Goal: Task Accomplishment & Management: Manage account settings

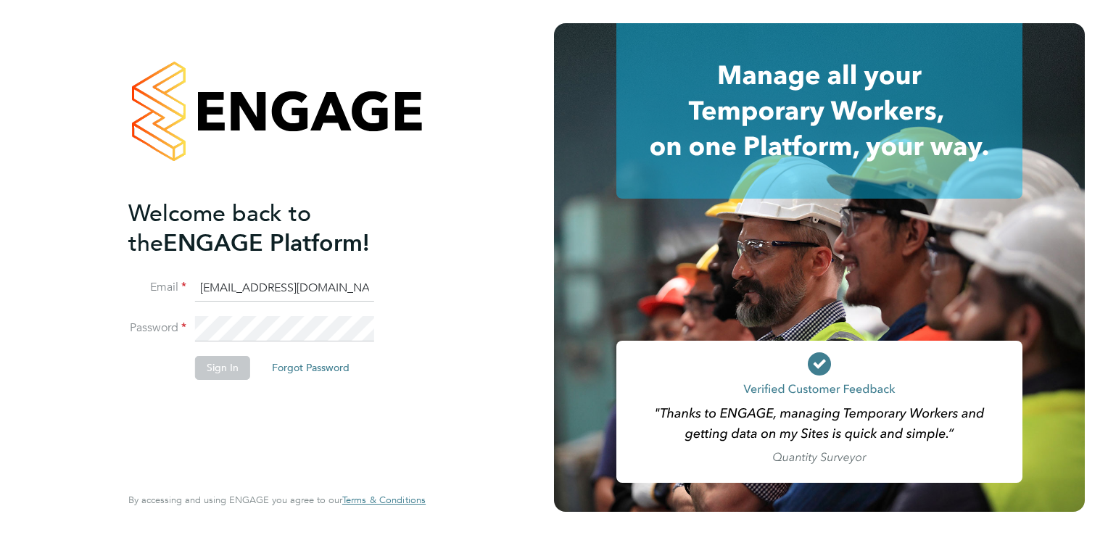
click at [222, 286] on input "g4s@pretiumresourcing.co.uk" at bounding box center [284, 289] width 179 height 26
type input "[EMAIL_ADDRESS][DOMAIN_NAME]"
click at [196, 361] on button "Sign In" at bounding box center [222, 367] width 55 height 23
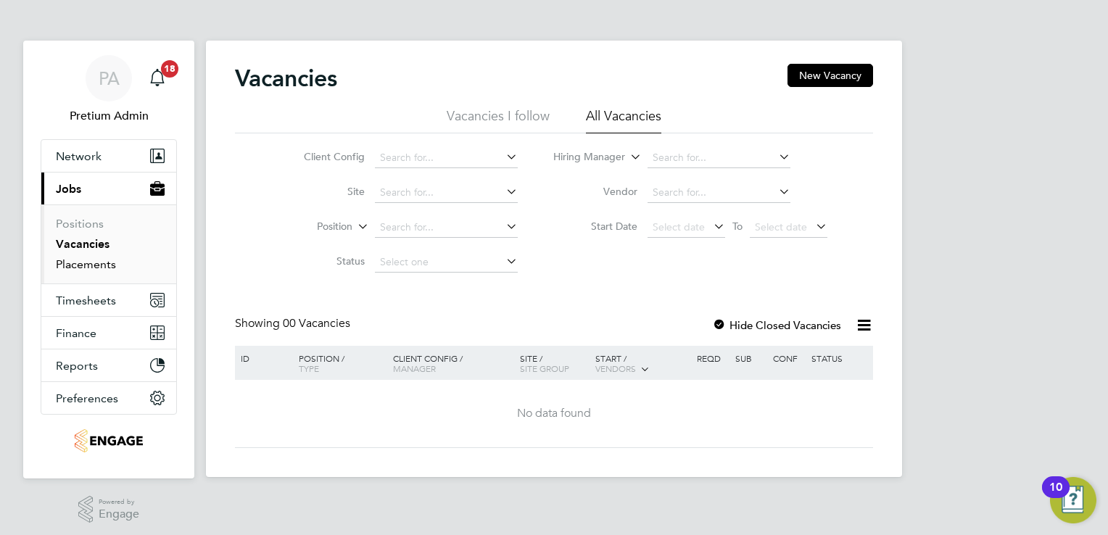
drag, startPoint x: 86, startPoint y: 265, endPoint x: 92, endPoint y: 260, distance: 8.2
click at [87, 265] on link "Placements" at bounding box center [86, 264] width 60 height 14
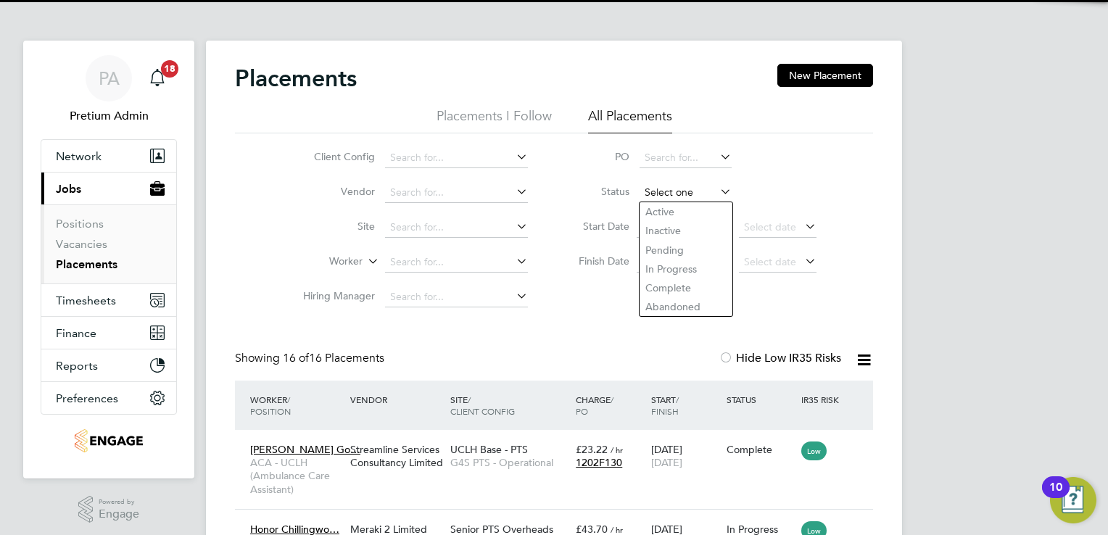
click at [693, 184] on input at bounding box center [685, 193] width 92 height 20
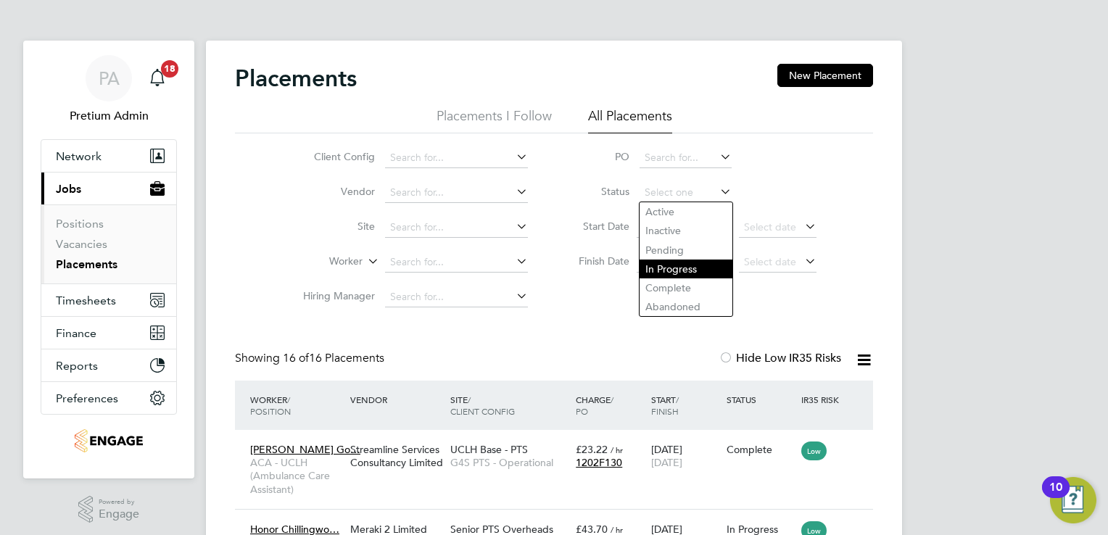
drag, startPoint x: 697, startPoint y: 263, endPoint x: 705, endPoint y: 263, distance: 8.0
click at [698, 263] on li "In Progress" at bounding box center [685, 269] width 93 height 19
type input "In Progress"
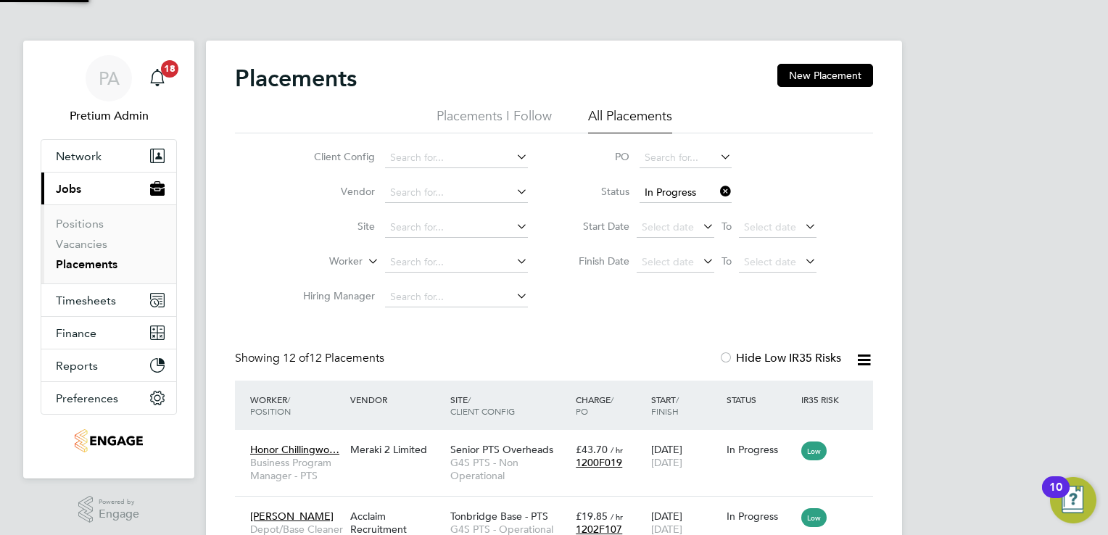
click at [863, 359] on icon at bounding box center [864, 360] width 18 height 18
click at [829, 393] on li "Download Placements Report" at bounding box center [793, 394] width 154 height 20
drag, startPoint x: 38, startPoint y: 38, endPoint x: 55, endPoint y: 47, distance: 19.5
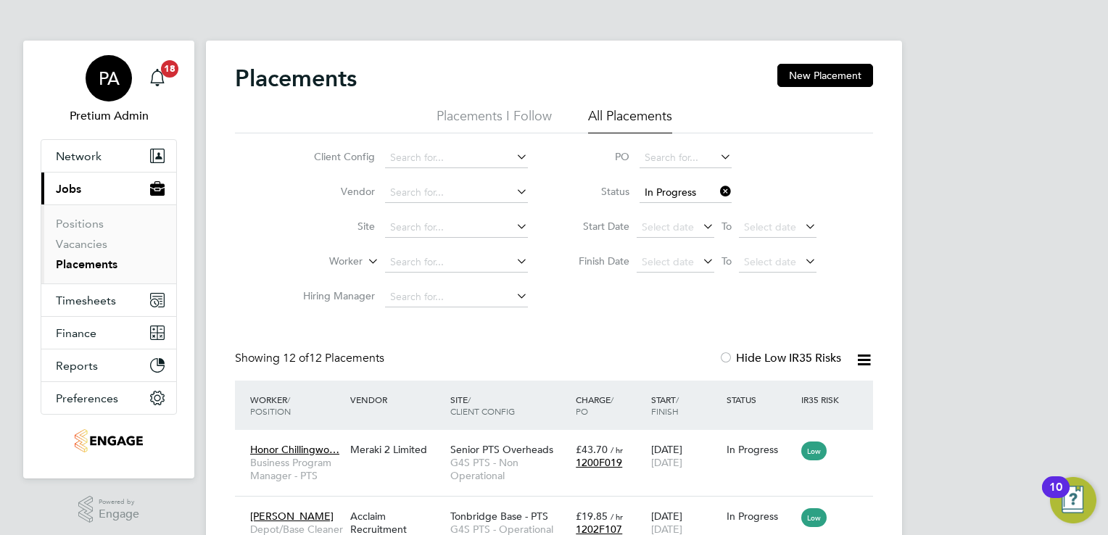
click at [110, 77] on span "PA" at bounding box center [109, 78] width 21 height 19
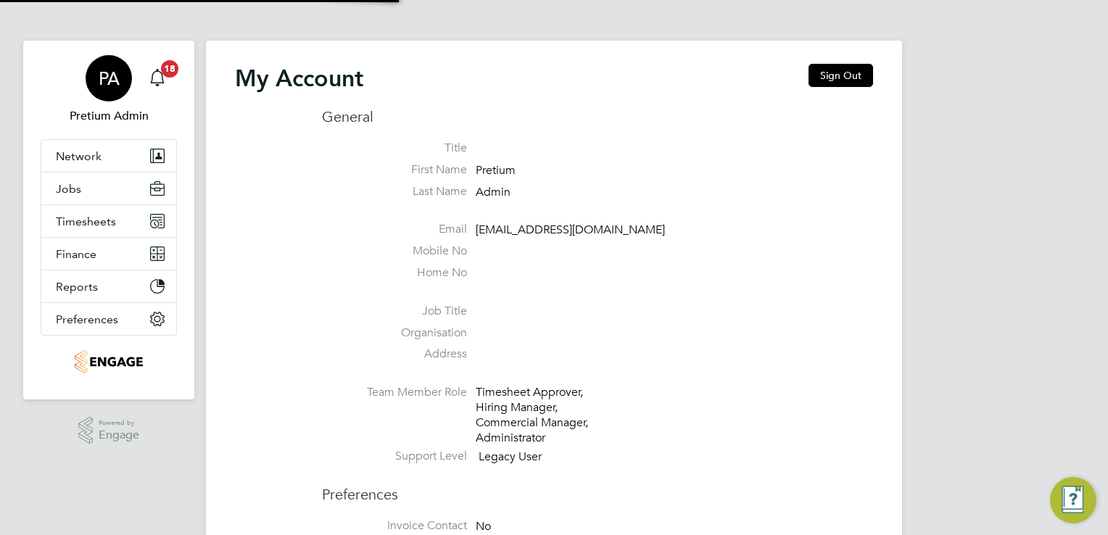
type input "g4scs@pretiumresourcing.co.uk"
click at [840, 78] on button "Sign Out" at bounding box center [840, 75] width 65 height 23
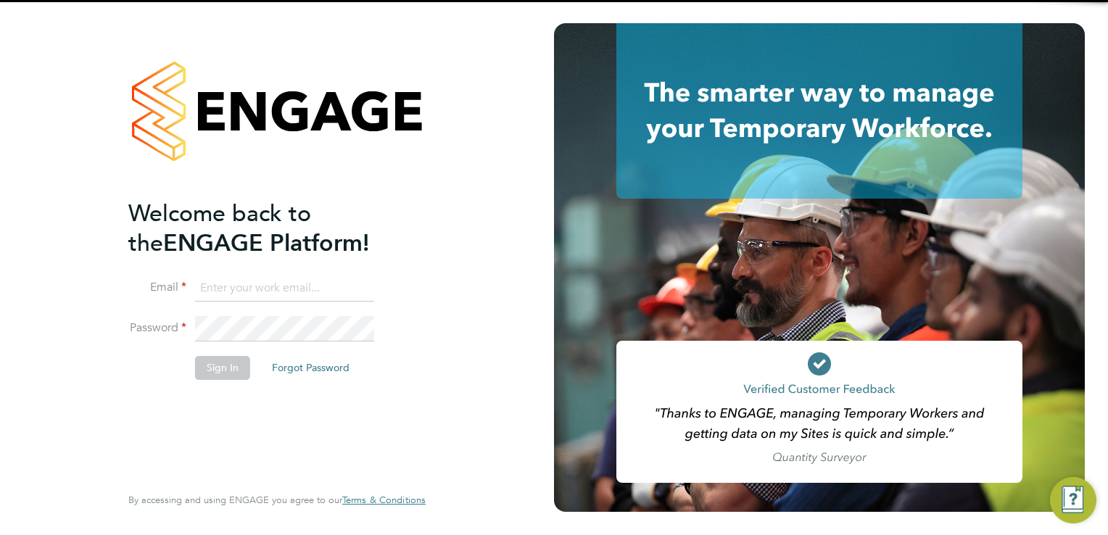
type input "g4scs@pretiumresourcing.co.uk"
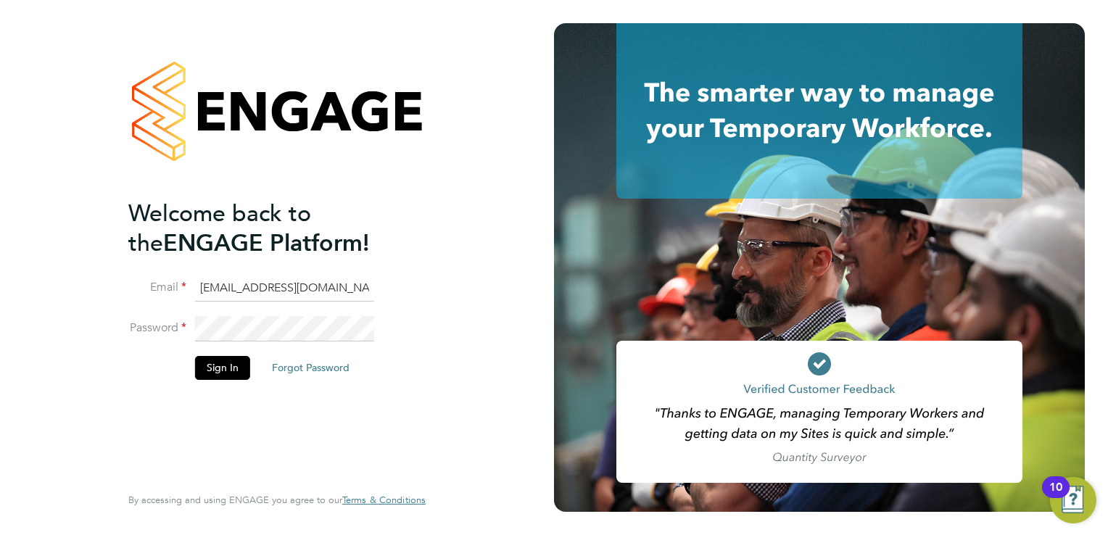
click at [212, 294] on input "g4scs@pretiumresourcing.co.uk" at bounding box center [284, 289] width 179 height 26
click at [223, 370] on button "Sign In" at bounding box center [222, 367] width 55 height 23
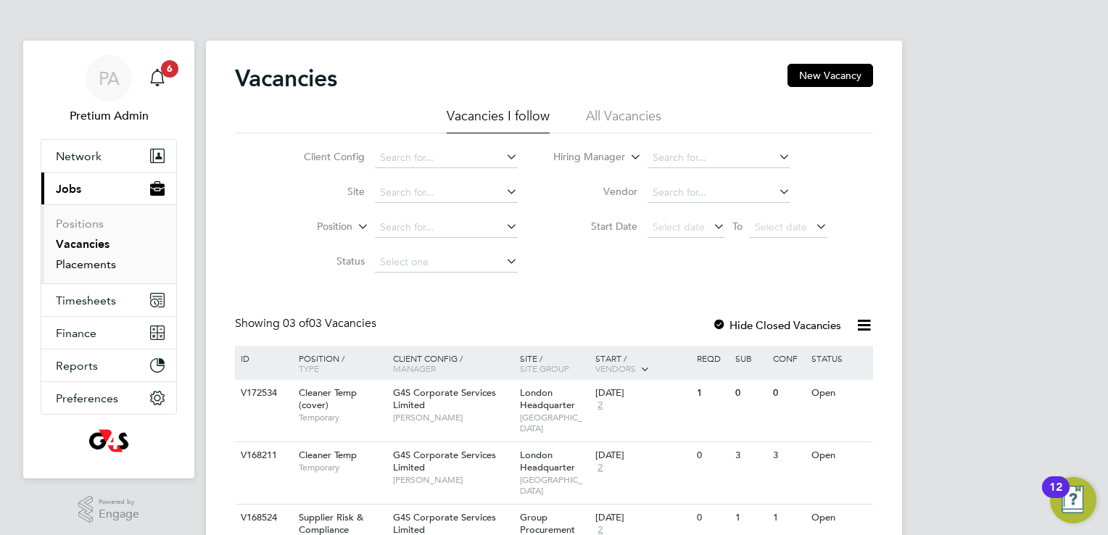
click at [88, 268] on link "Placements" at bounding box center [86, 264] width 60 height 14
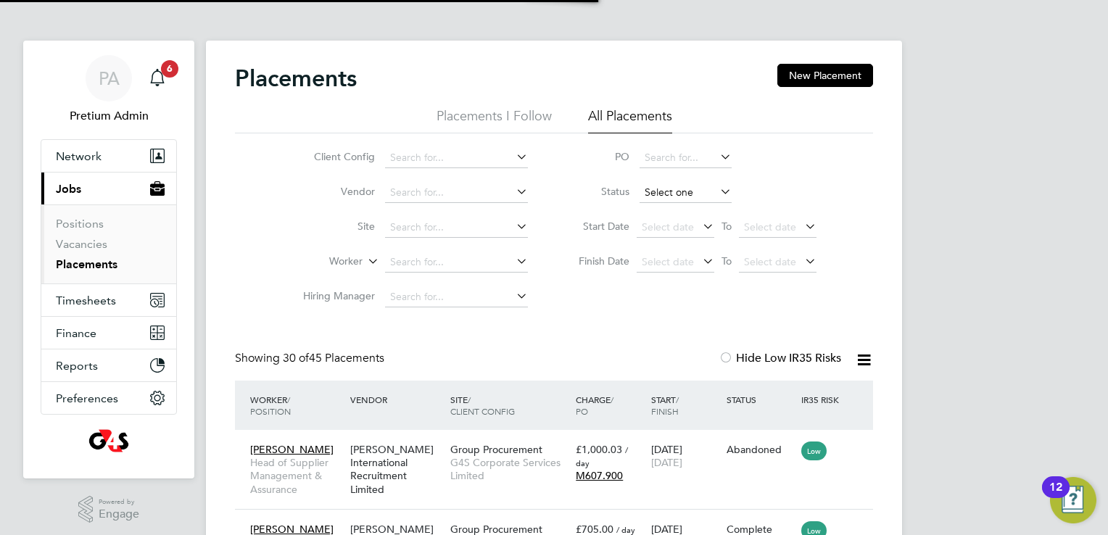
click at [676, 190] on input at bounding box center [685, 193] width 92 height 20
click at [666, 270] on li "In Progress" at bounding box center [685, 269] width 93 height 19
type input "In Progress"
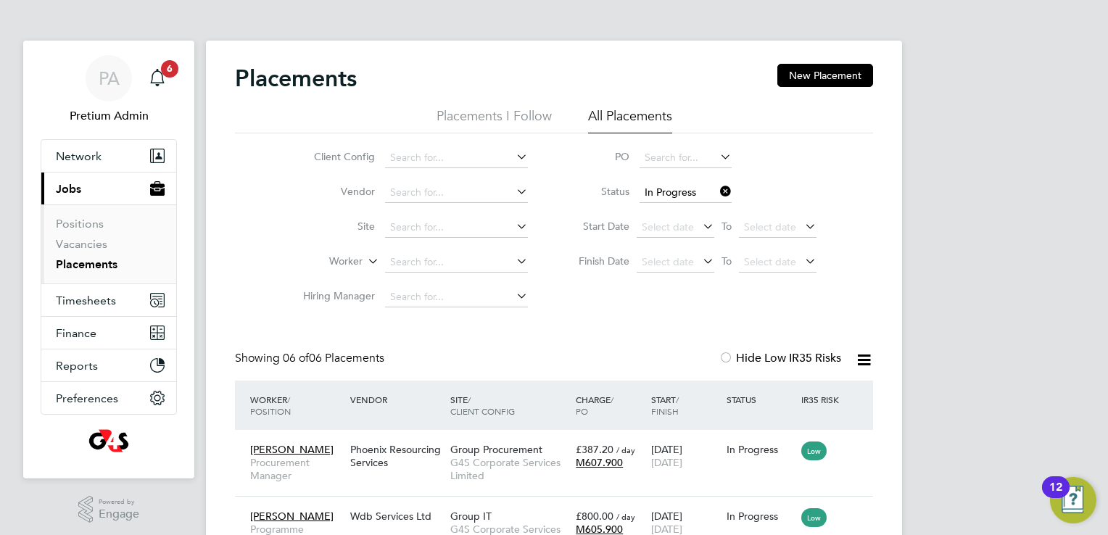
drag, startPoint x: 866, startPoint y: 360, endPoint x: 861, endPoint y: 381, distance: 21.5
click at [864, 360] on icon at bounding box center [864, 360] width 18 height 18
click at [820, 390] on li "Download Placements Report" at bounding box center [793, 394] width 154 height 20
click at [107, 91] on div "PA" at bounding box center [109, 78] width 46 height 46
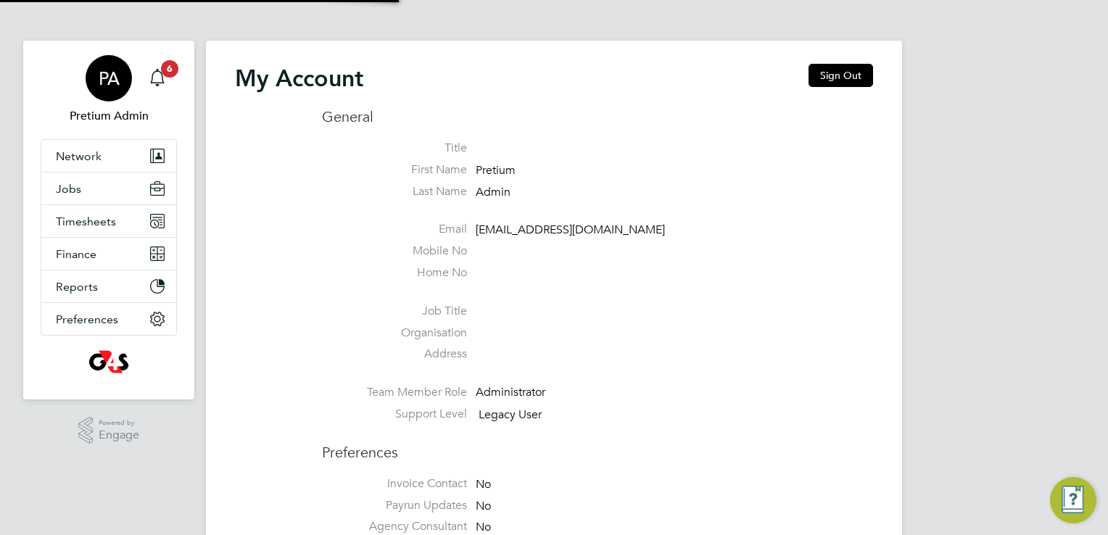
type input "[EMAIL_ADDRESS][DOMAIN_NAME]"
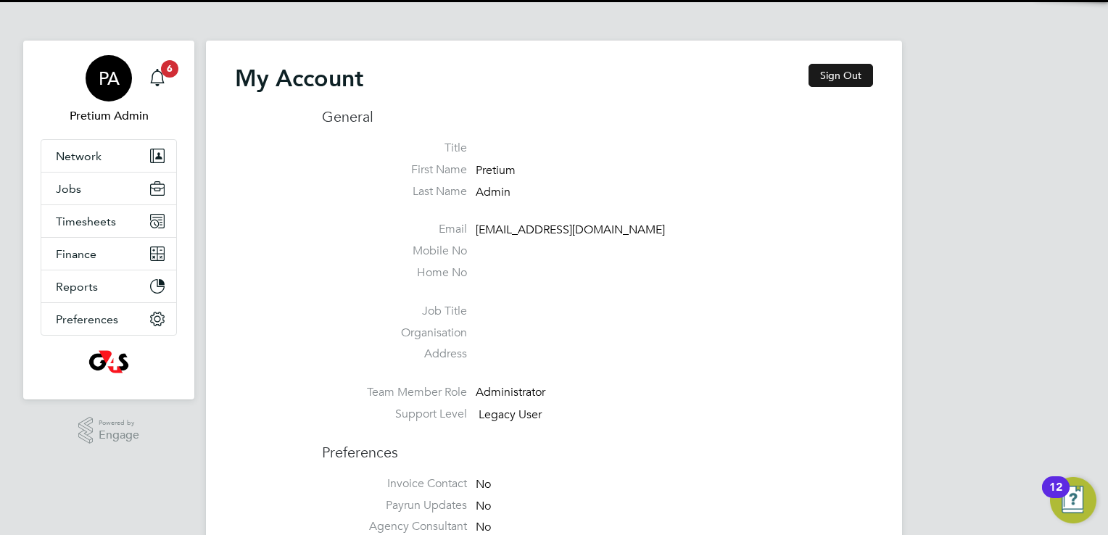
click at [849, 75] on button "Sign Out" at bounding box center [840, 75] width 65 height 23
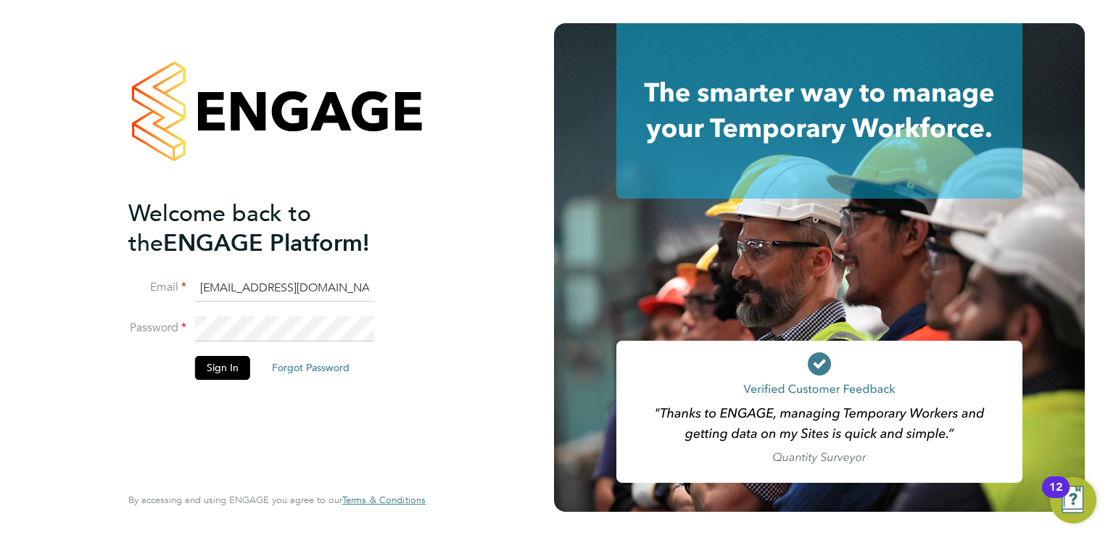
click at [282, 291] on input "[EMAIL_ADDRESS][DOMAIN_NAME]" at bounding box center [284, 289] width 179 height 26
type input "g4scars@pretiumresourcing.co.uk"
click at [221, 368] on button "Sign In" at bounding box center [222, 367] width 55 height 23
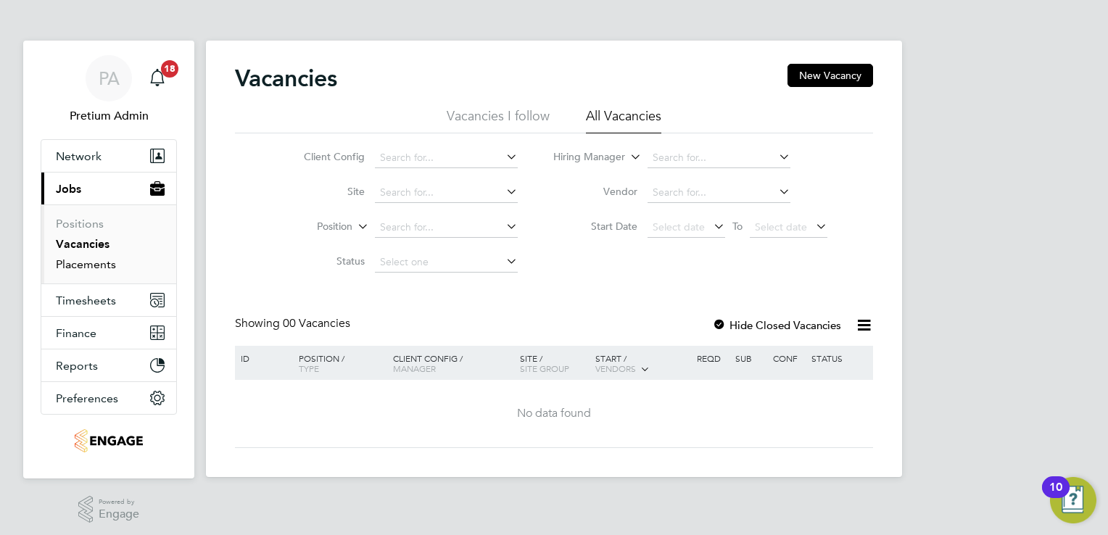
click at [84, 262] on link "Placements" at bounding box center [86, 264] width 60 height 14
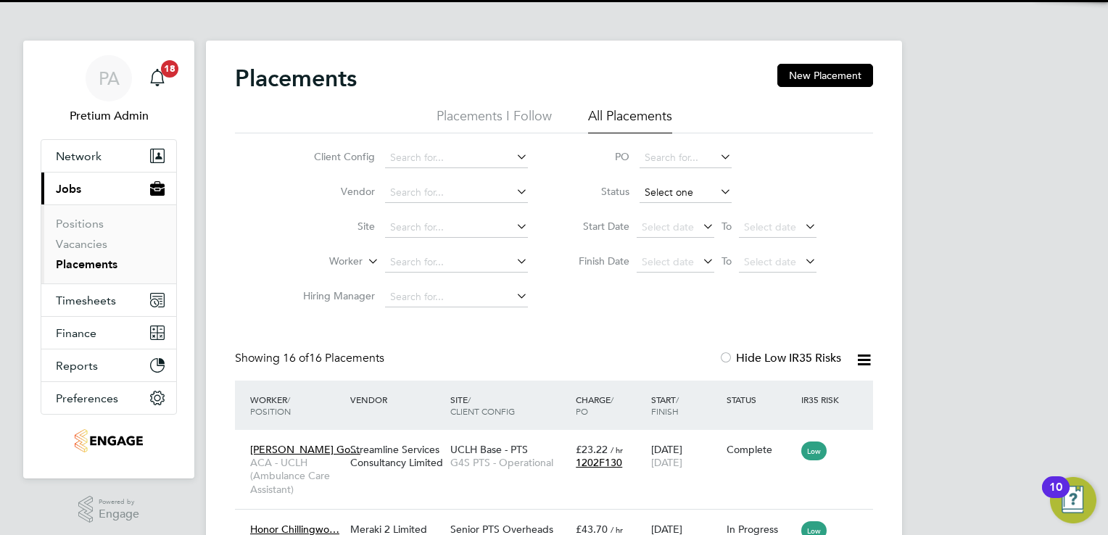
click at [656, 190] on input at bounding box center [685, 193] width 92 height 20
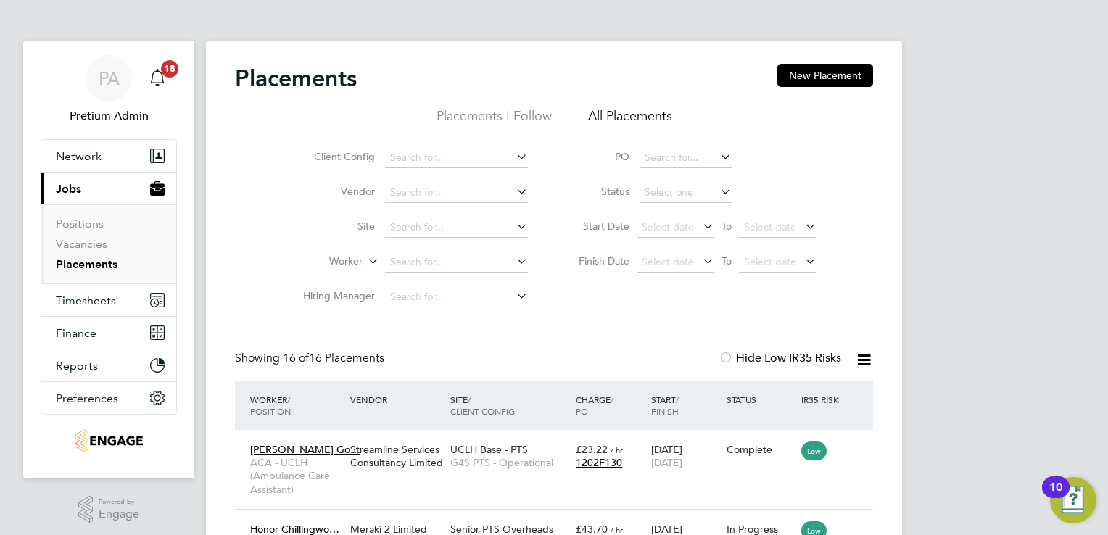
click at [684, 265] on li "In Progress" at bounding box center [685, 269] width 93 height 19
type input "In Progress"
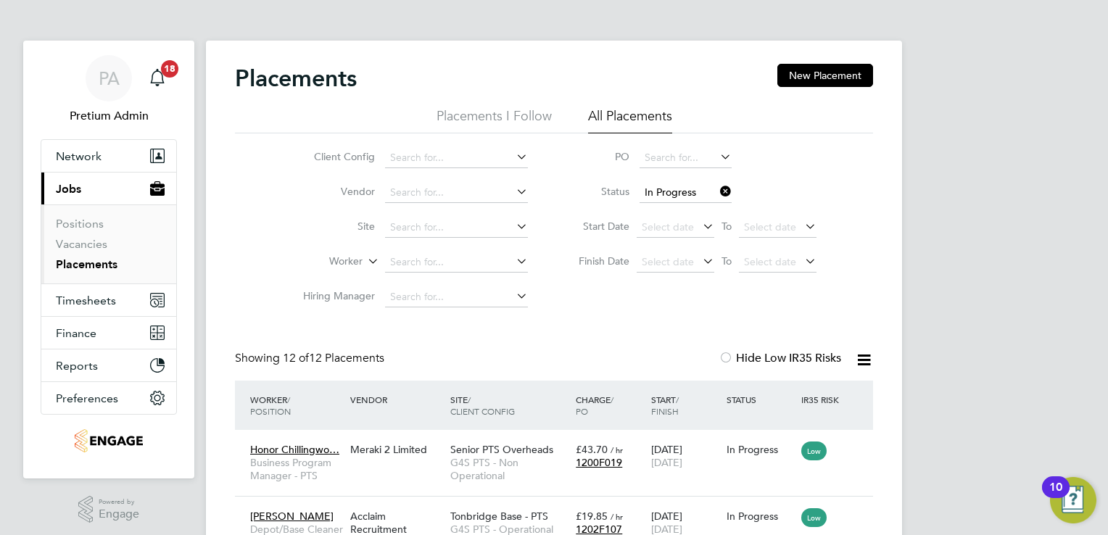
click at [861, 363] on icon at bounding box center [864, 360] width 18 height 18
click at [832, 393] on li "Download Placements Report" at bounding box center [793, 394] width 154 height 20
click at [91, 80] on div "PA" at bounding box center [109, 78] width 46 height 46
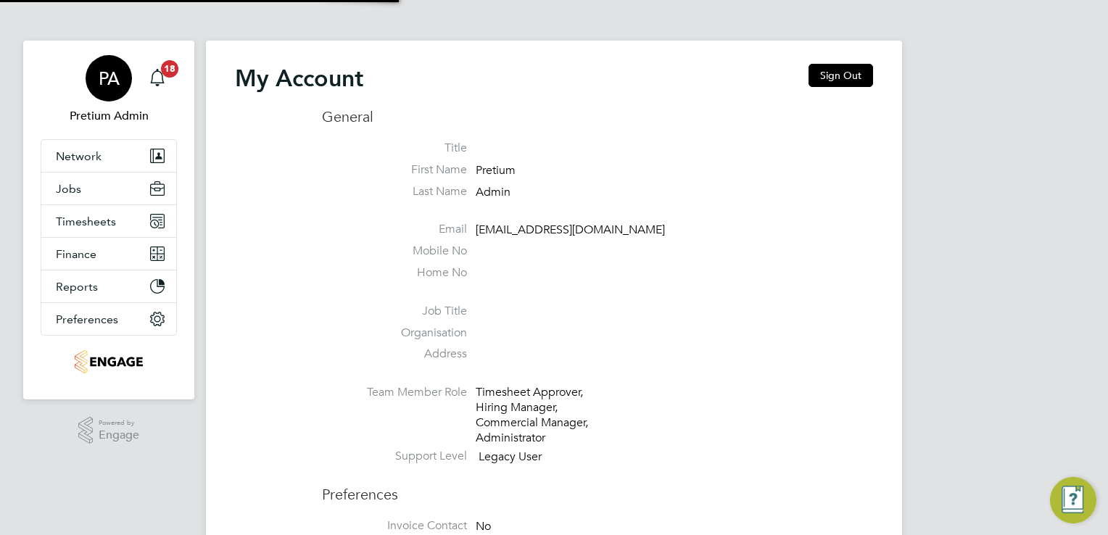
type input "g4scs@pretiumresourcing.co.uk"
click at [855, 80] on button "Sign Out" at bounding box center [840, 75] width 65 height 23
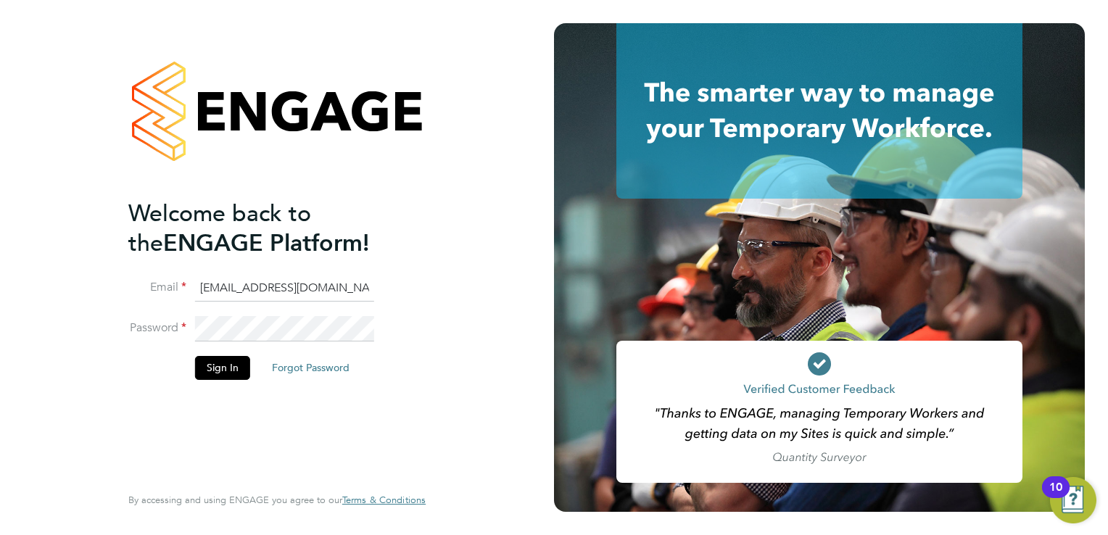
click at [269, 297] on input "g4scs@pretiumresourcing.co.uk" at bounding box center [284, 289] width 179 height 26
type input "rmg4s@pretiumresourcing.co.uk"
click at [221, 368] on button "Sign In" at bounding box center [222, 367] width 55 height 23
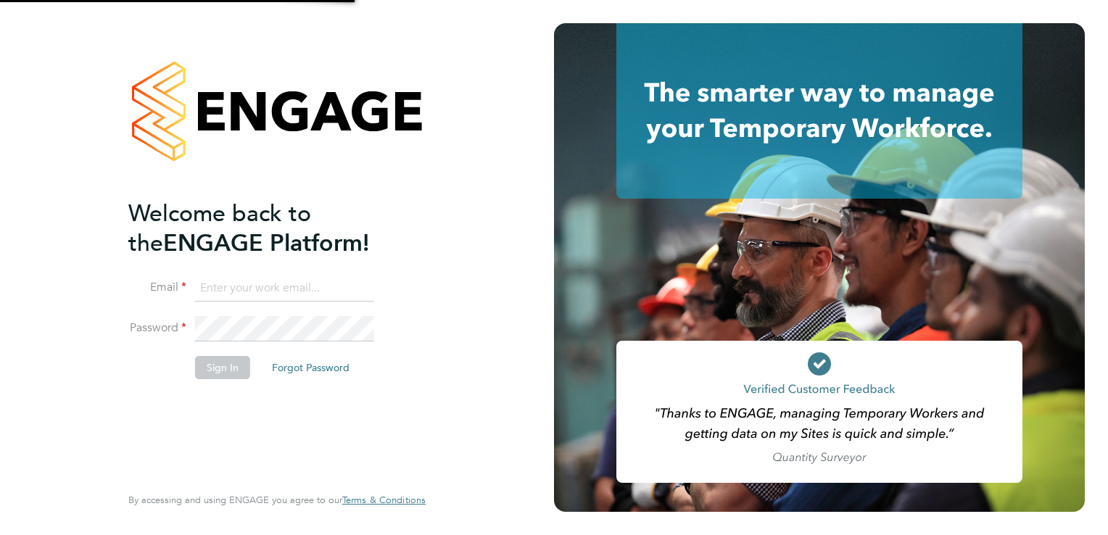
type input "[EMAIL_ADDRESS][DOMAIN_NAME]"
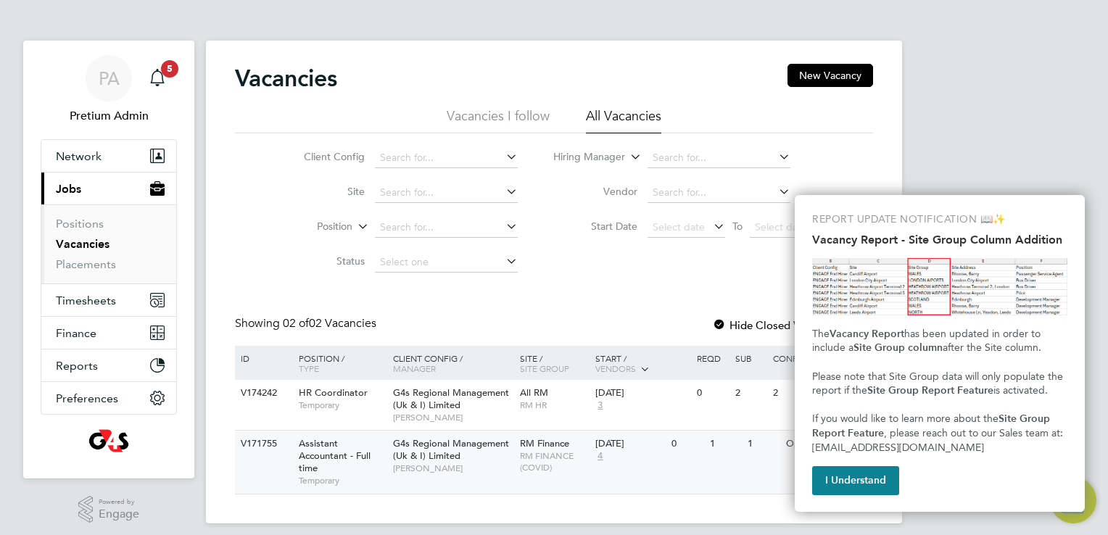
drag, startPoint x: 853, startPoint y: 486, endPoint x: 800, endPoint y: 461, distance: 59.3
click at [853, 486] on button "I Understand" at bounding box center [855, 480] width 87 height 29
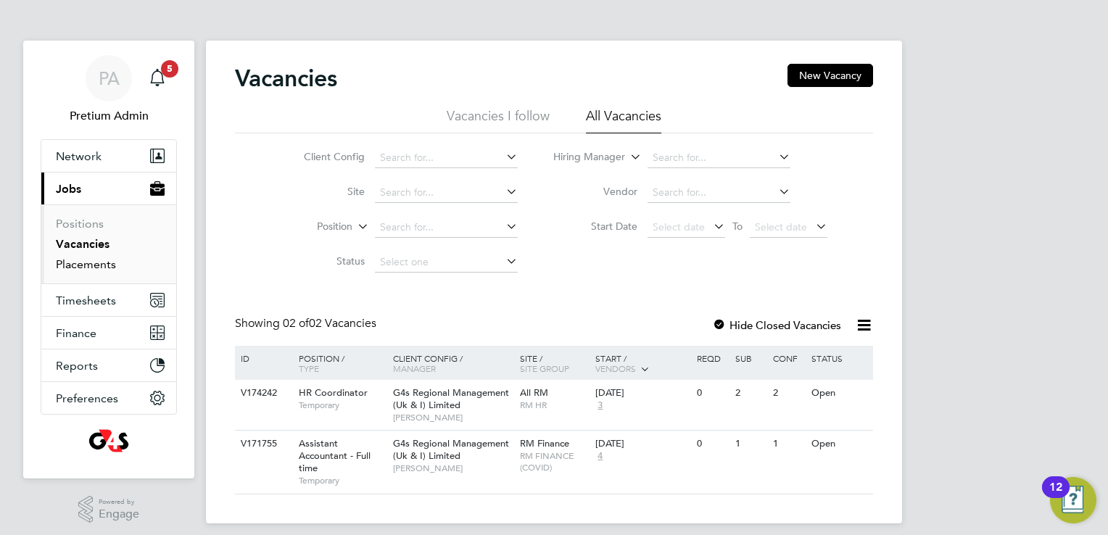
click at [98, 268] on link "Placements" at bounding box center [86, 264] width 60 height 14
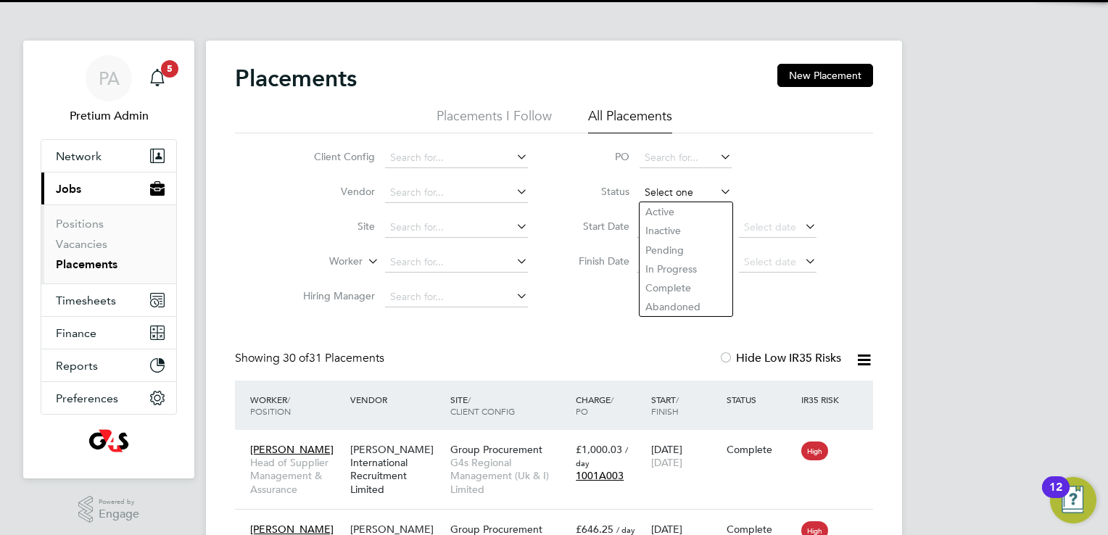
drag, startPoint x: 679, startPoint y: 202, endPoint x: 686, endPoint y: 197, distance: 8.5
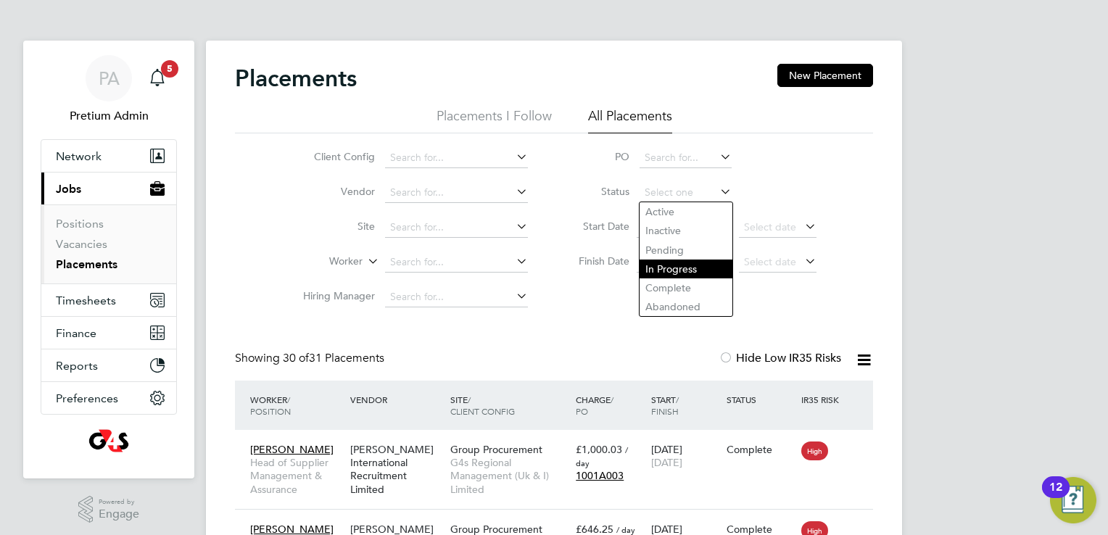
click at [697, 271] on li "In Progress" at bounding box center [685, 269] width 93 height 19
type input "In Progress"
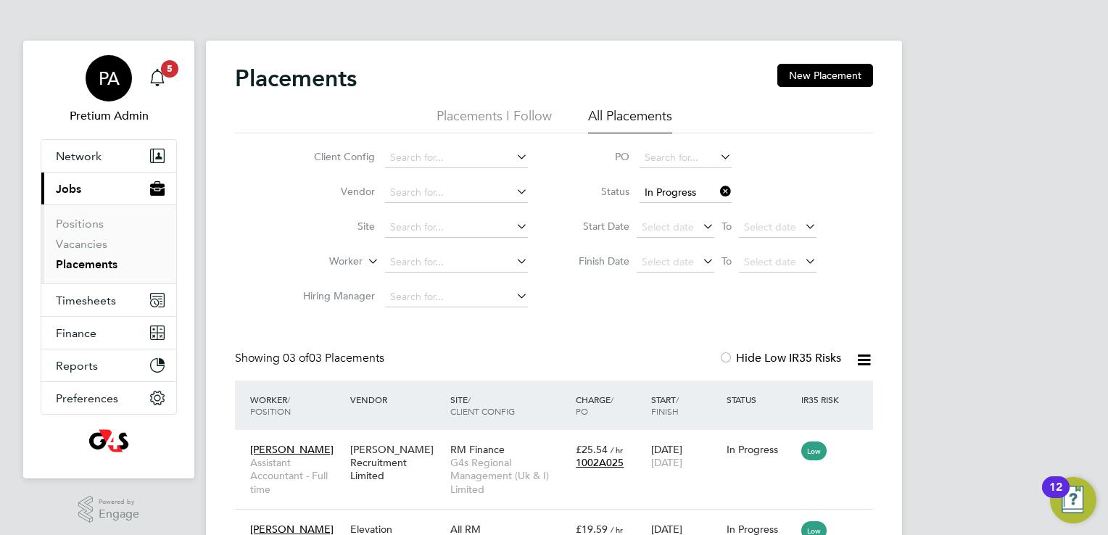
click at [109, 94] on div "PA" at bounding box center [109, 78] width 46 height 46
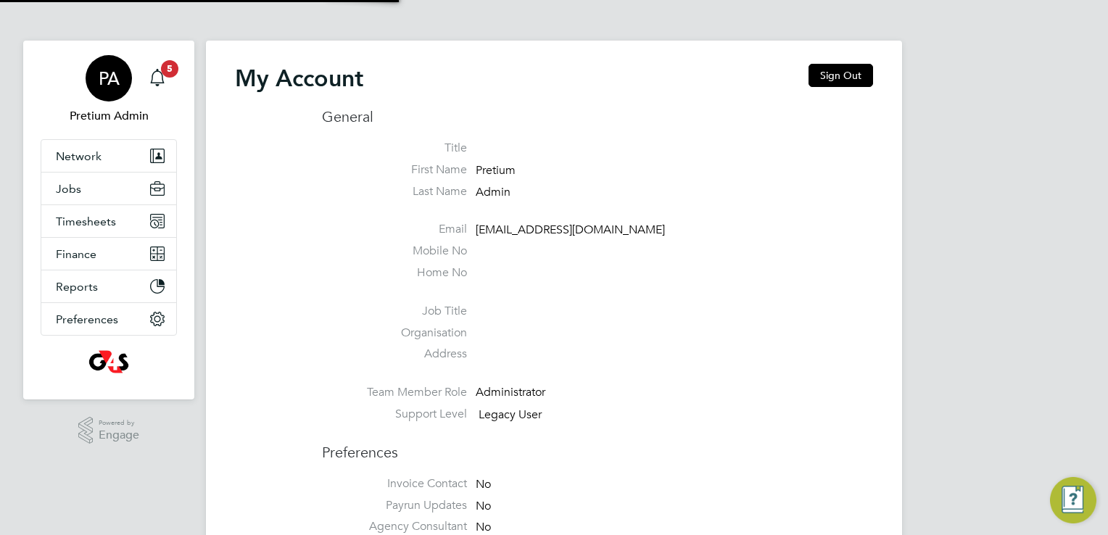
type input "g4scash@pretiumresourcing.co.uk"
click at [854, 70] on button "Sign Out" at bounding box center [840, 75] width 65 height 23
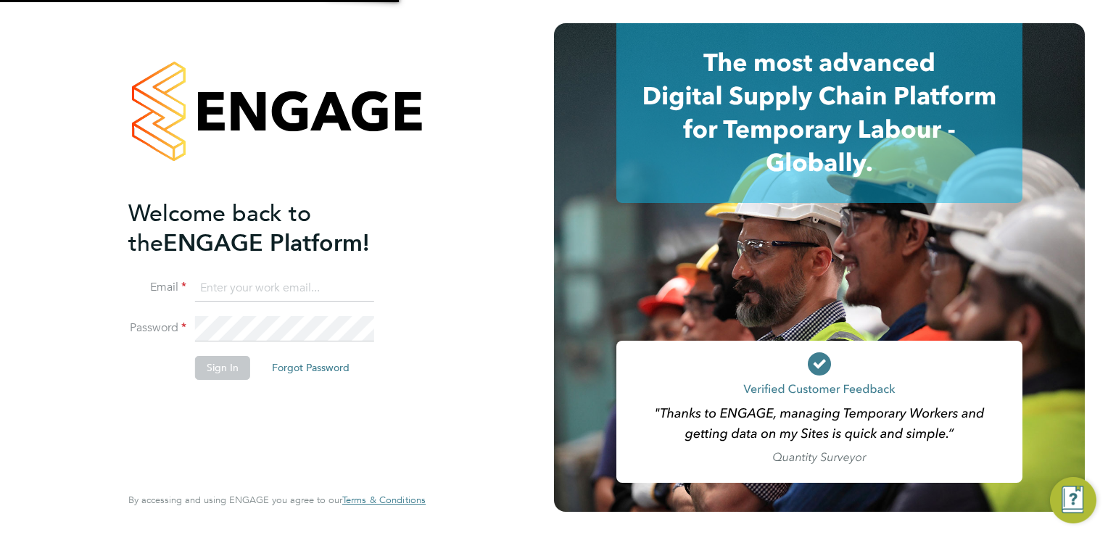
type input "g4scash@pretiumresourcing.co.uk"
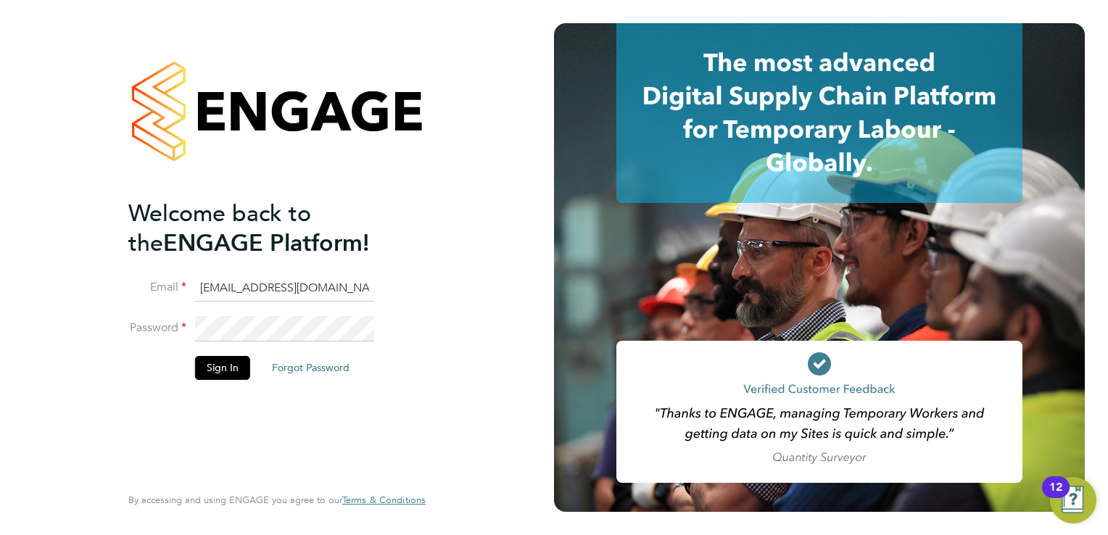
click at [264, 284] on input "g4scash@pretiumresourcing.co.uk" at bounding box center [284, 289] width 179 height 26
drag, startPoint x: 395, startPoint y: 281, endPoint x: 387, endPoint y: 286, distance: 9.1
click at [387, 286] on li "Email g4scash@pretiumresourcing.co.uk" at bounding box center [269, 296] width 283 height 41
click at [374, 287] on li "Email g4scash@pretiumresourcing.co.uk" at bounding box center [269, 296] width 283 height 41
drag, startPoint x: 363, startPoint y: 289, endPoint x: 154, endPoint y: 289, distance: 208.8
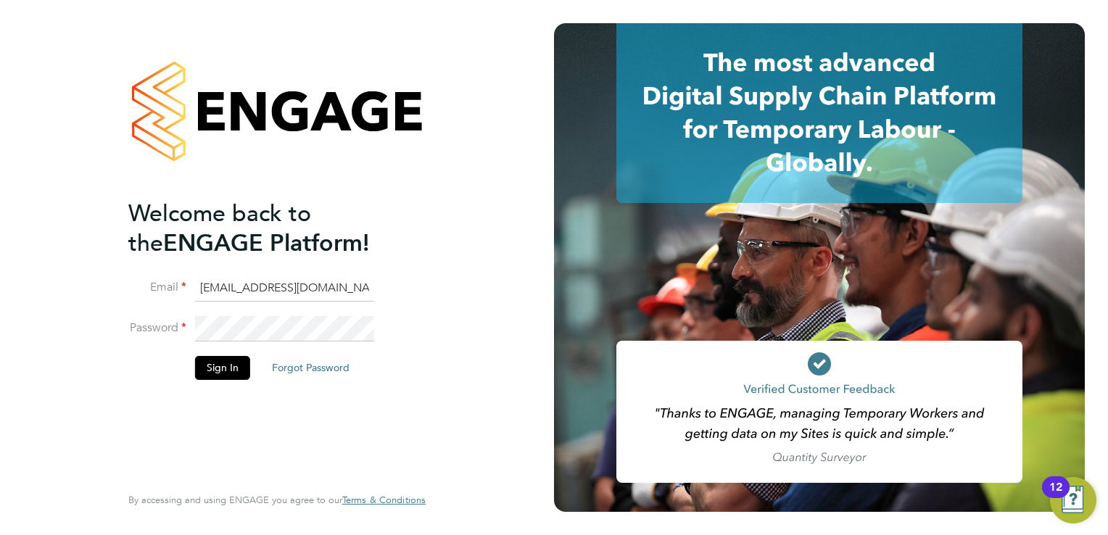
click at [154, 289] on li "Email g4scash@pretiumresourcing.co.uk" at bounding box center [269, 296] width 283 height 41
drag, startPoint x: 375, startPoint y: 294, endPoint x: 365, endPoint y: 284, distance: 13.3
click at [373, 292] on li "Email g4scash@pretiumresourcing.co.uk" at bounding box center [269, 296] width 283 height 41
click at [365, 284] on input "g4scash@pretiumresourcing.co.uk" at bounding box center [284, 289] width 179 height 26
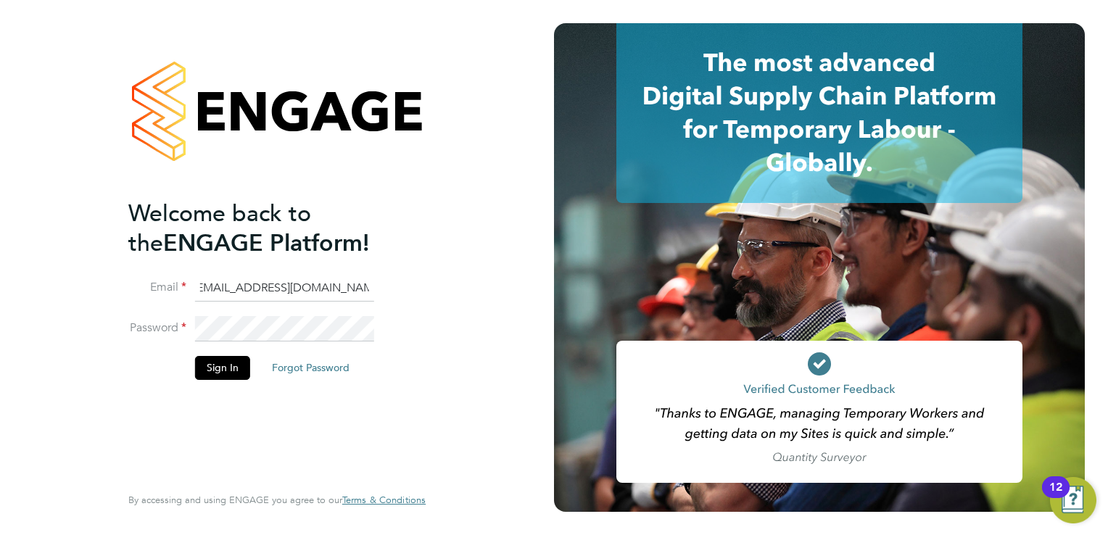
drag, startPoint x: 200, startPoint y: 288, endPoint x: 825, endPoint y: 298, distance: 625.0
click at [791, 296] on app-barbie "Welcome back to the ENGAGE Platform! Email g4scash@pretiumresourcing.co.uk Pass…" at bounding box center [554, 267] width 1108 height 535
type input "g"
type input "ssukg4s@pretiumresourcing.co.uk"
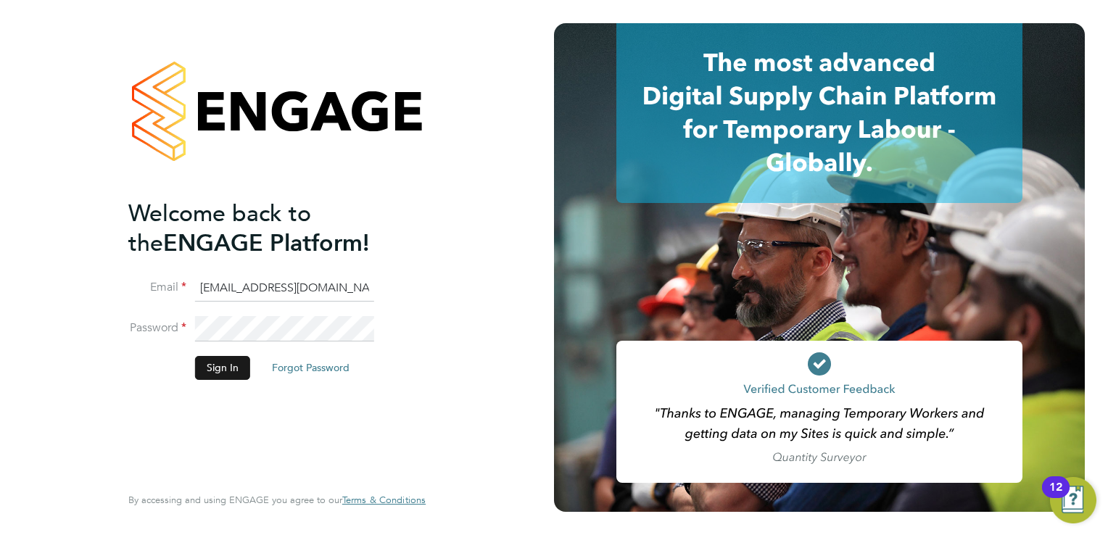
click at [204, 370] on button "Sign In" at bounding box center [222, 367] width 55 height 23
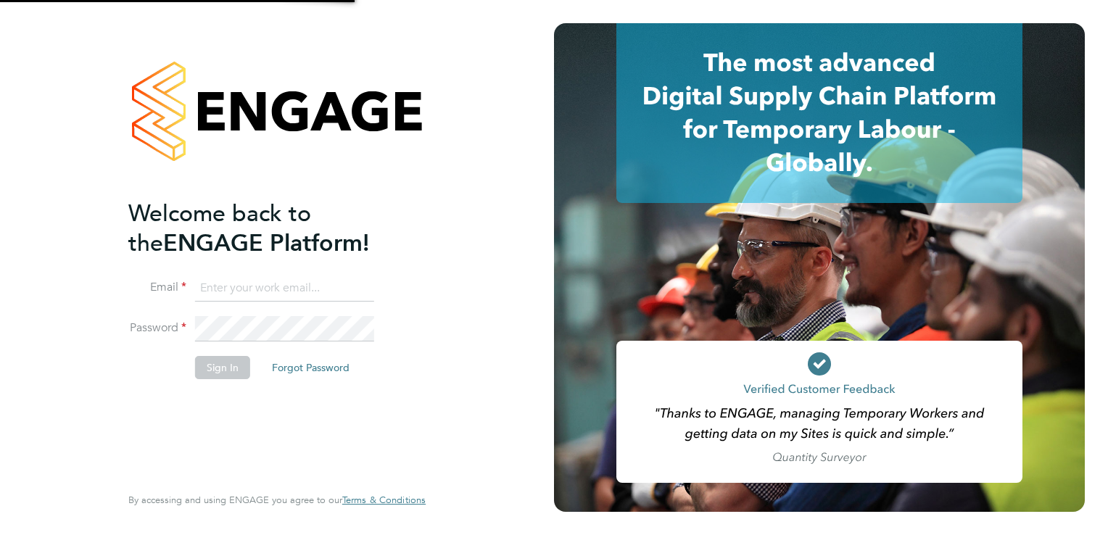
type input "[EMAIL_ADDRESS][DOMAIN_NAME]"
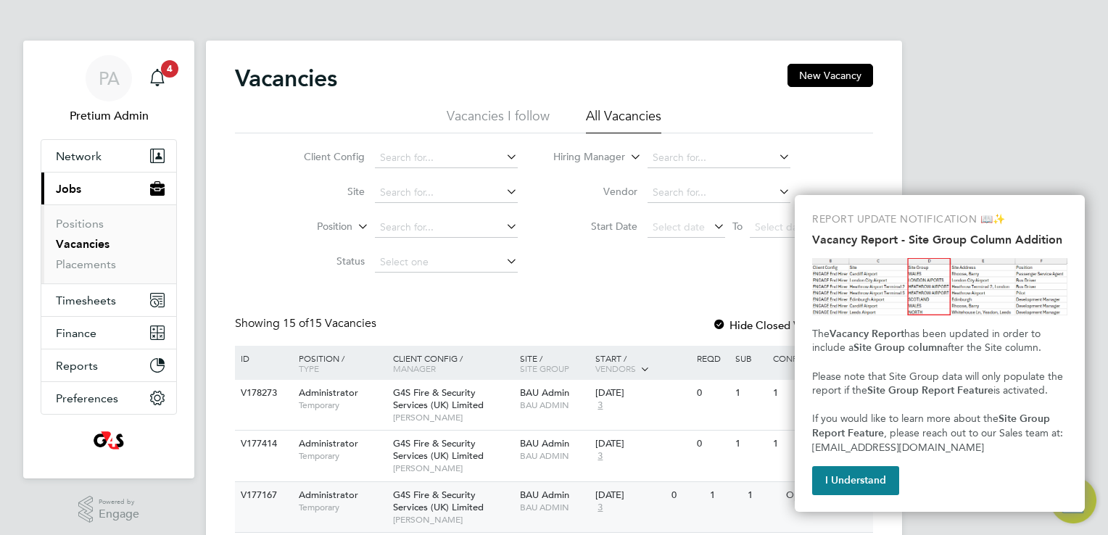
click at [850, 484] on button "I Understand" at bounding box center [855, 480] width 87 height 29
